Goal: Task Accomplishment & Management: Complete application form

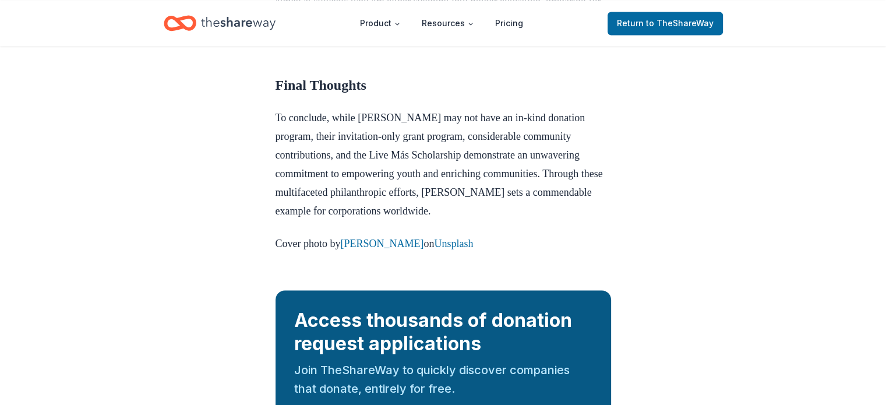
scroll to position [1863, 0]
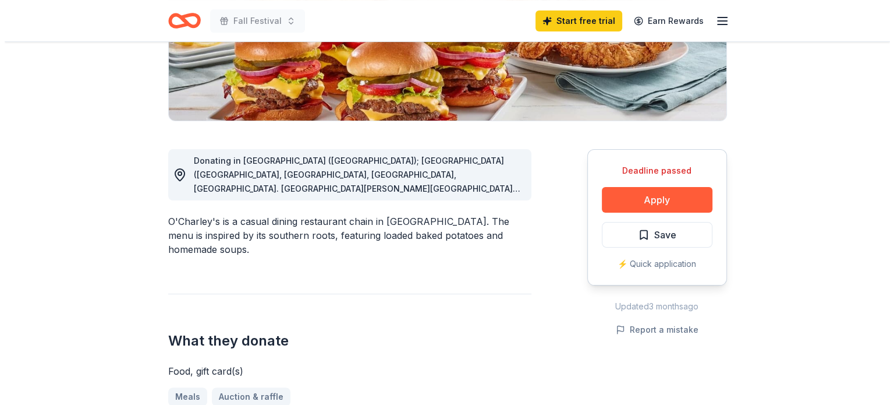
scroll to position [291, 0]
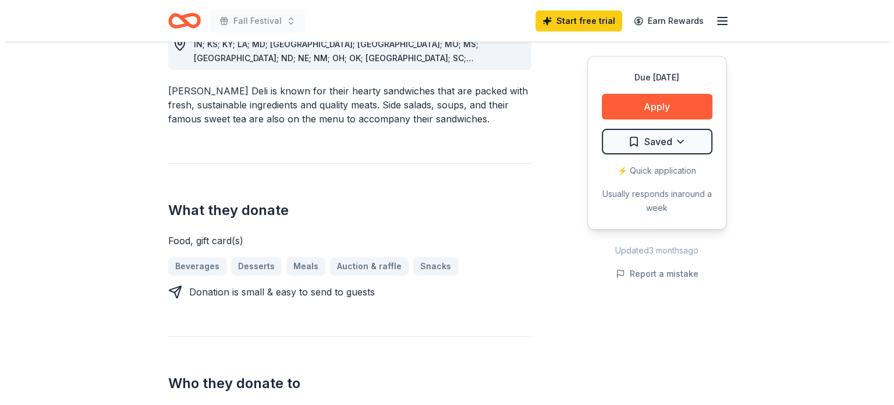
scroll to position [349, 0]
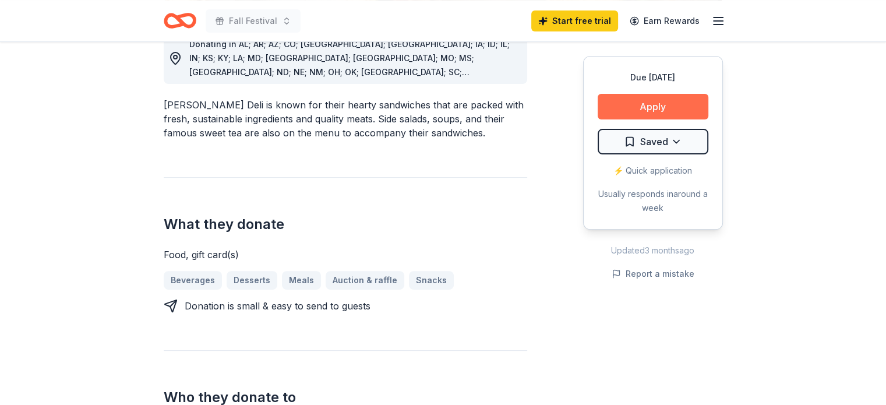
click at [641, 106] on button "Apply" at bounding box center [652, 107] width 111 height 26
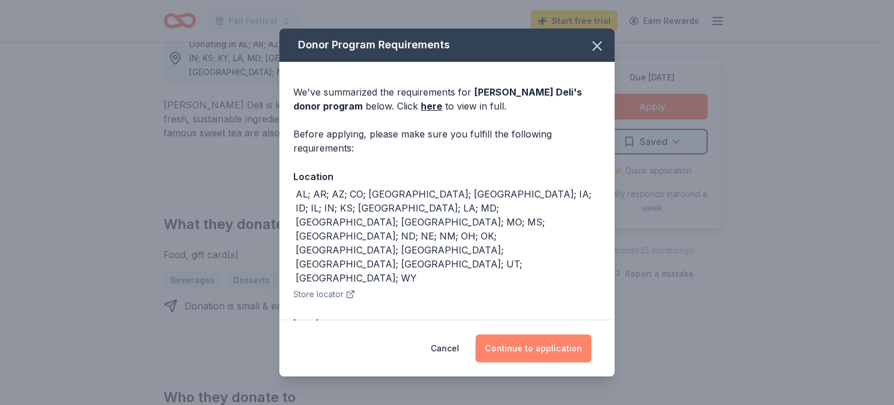
click at [529, 349] on button "Continue to application" at bounding box center [534, 348] width 116 height 28
